Goal: Understand process/instructions

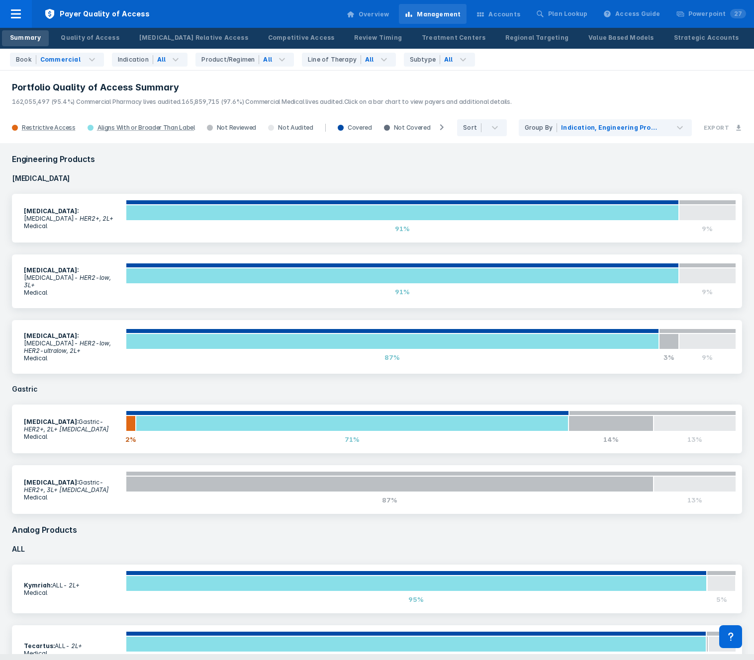
click at [344, 103] on span "Click on a bar chart to view payers and additional details." at bounding box center [428, 101] width 168 height 7
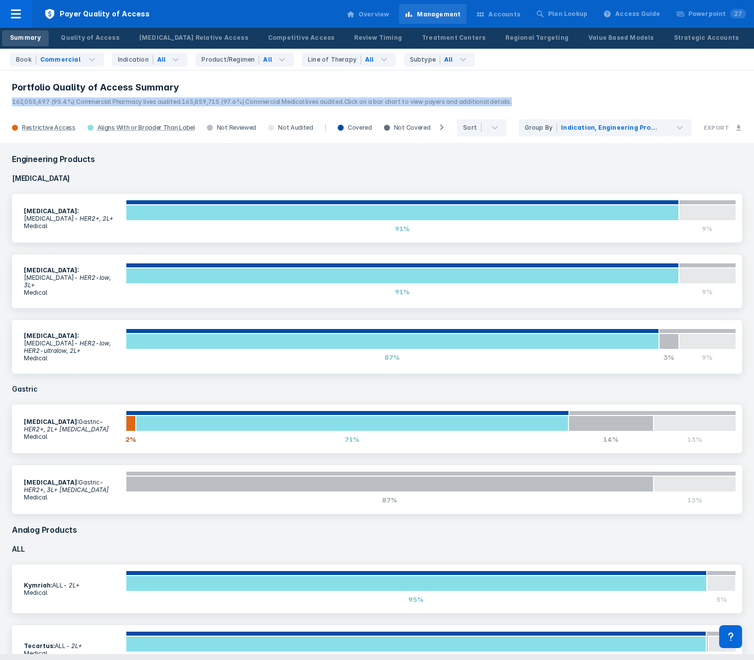
drag, startPoint x: 0, startPoint y: 0, endPoint x: 345, endPoint y: 102, distance: 359.3
click at [344, 103] on span "Click on a bar chart to view payers and additional details." at bounding box center [428, 101] width 168 height 7
click at [356, 102] on span "Click on a bar chart to view payers and additional details." at bounding box center [428, 101] width 168 height 7
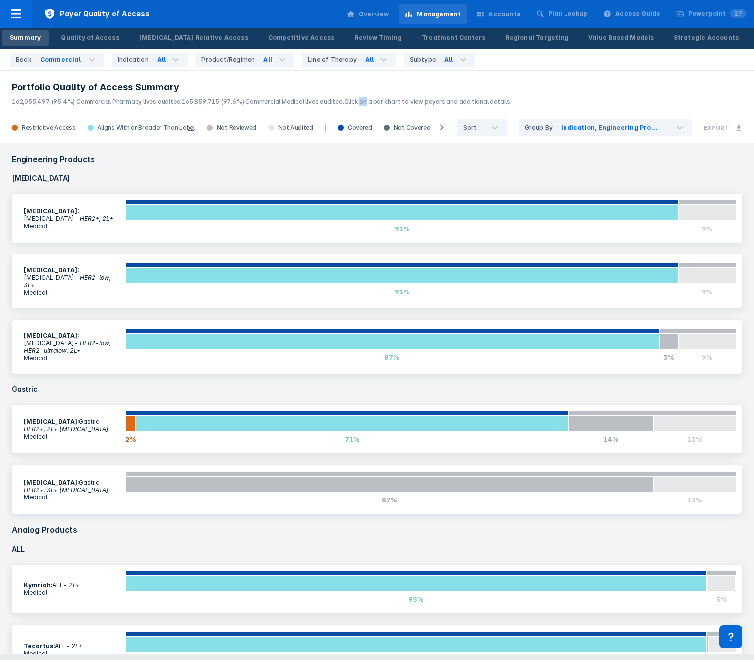
click at [356, 102] on span "Click on a bar chart to view payers and additional details." at bounding box center [428, 101] width 168 height 7
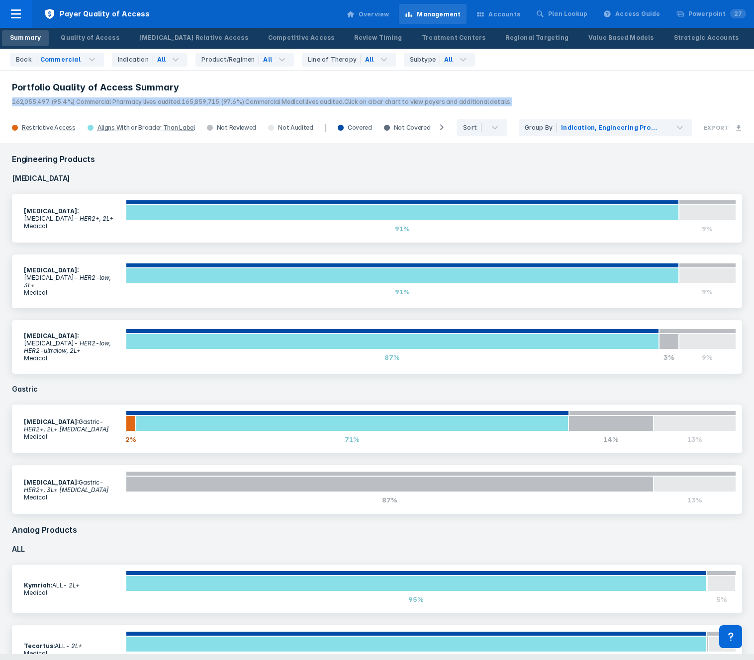
click at [356, 102] on span "Click on a bar chart to view payers and additional details." at bounding box center [428, 101] width 168 height 7
click at [373, 100] on span "Click on a bar chart to view payers and additional details." at bounding box center [428, 101] width 168 height 7
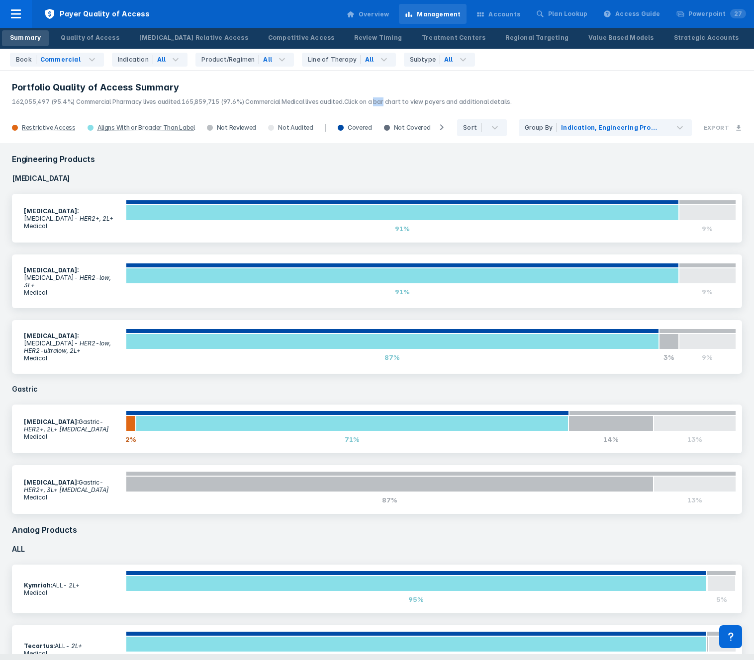
click at [373, 100] on span "Click on a bar chart to view payers and additional details." at bounding box center [428, 101] width 168 height 7
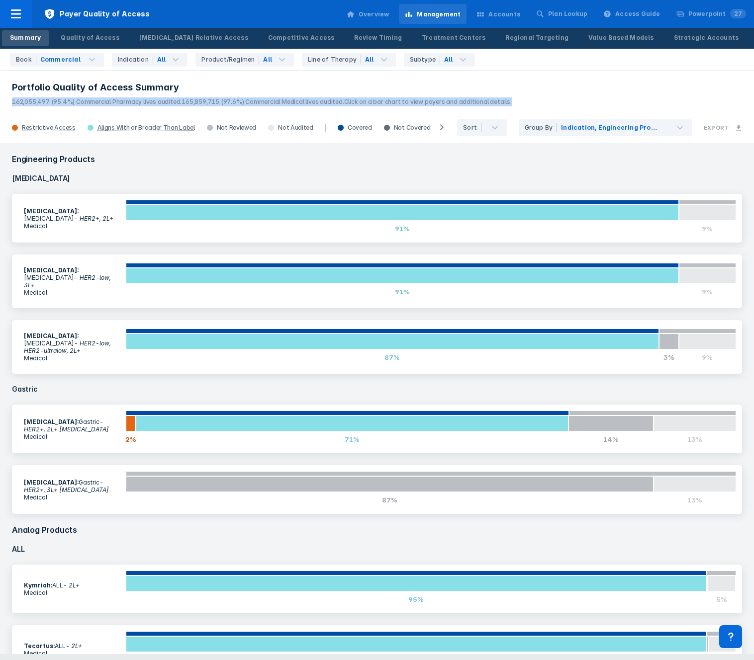
click at [373, 100] on span "Click on a bar chart to view payers and additional details." at bounding box center [428, 101] width 168 height 7
click at [396, 104] on span "Click on a bar chart to view payers and additional details." at bounding box center [428, 101] width 168 height 7
